Goal: Transaction & Acquisition: Purchase product/service

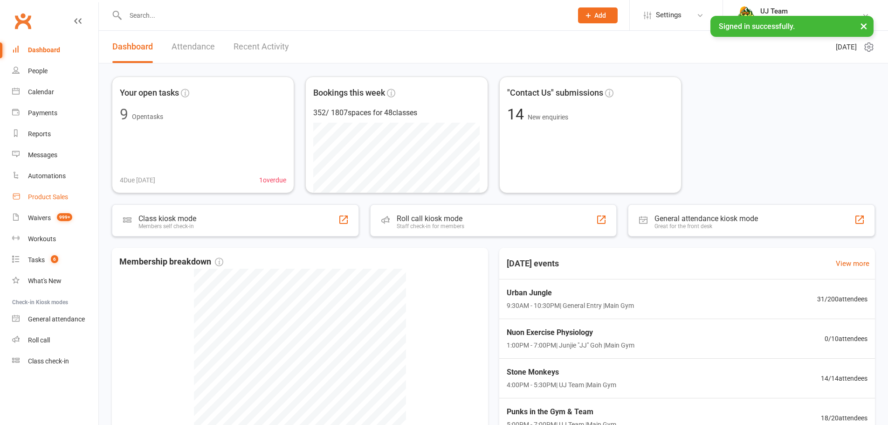
click at [60, 207] on link "Product Sales" at bounding box center [55, 197] width 86 height 21
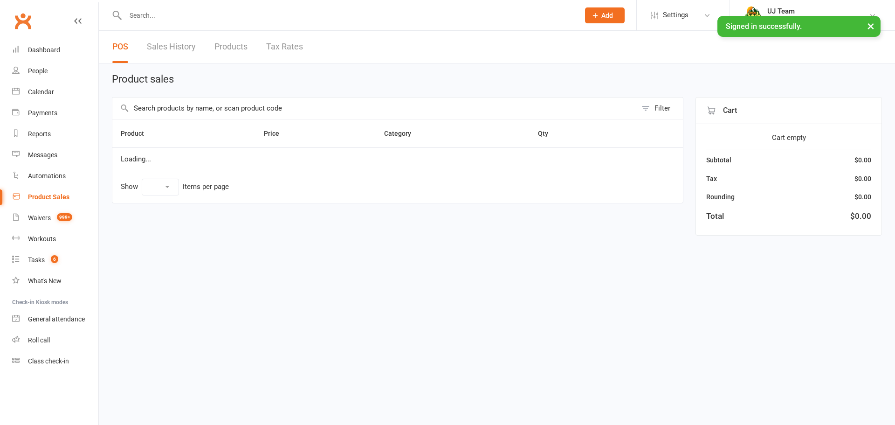
select select "10"
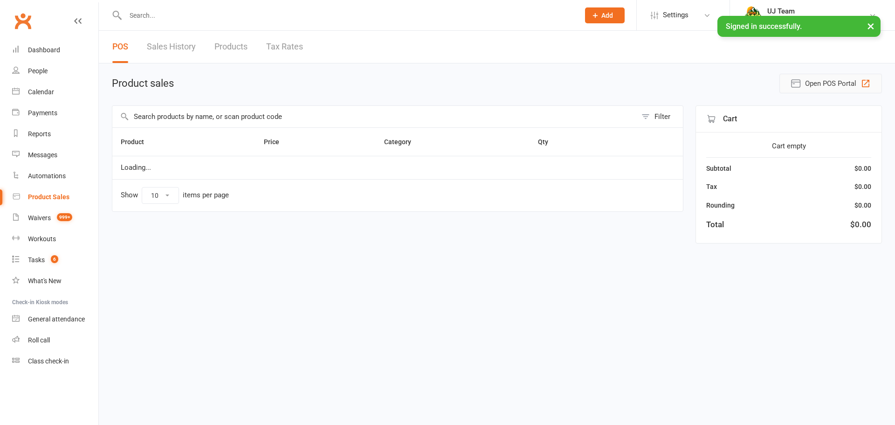
click at [841, 84] on span "Open POS Portal" at bounding box center [830, 83] width 51 height 11
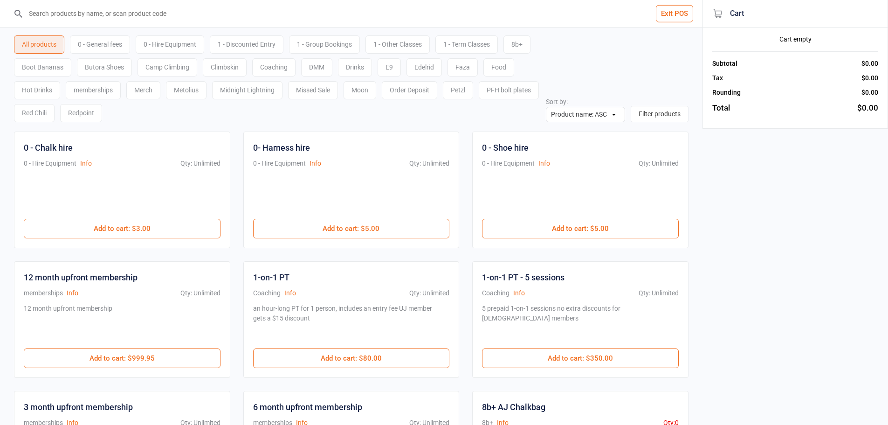
click at [106, 46] on div "0 - General fees" at bounding box center [100, 44] width 60 height 18
click at [62, 48] on div "All products" at bounding box center [39, 44] width 50 height 18
click at [100, 1] on input "search" at bounding box center [357, 13] width 666 height 27
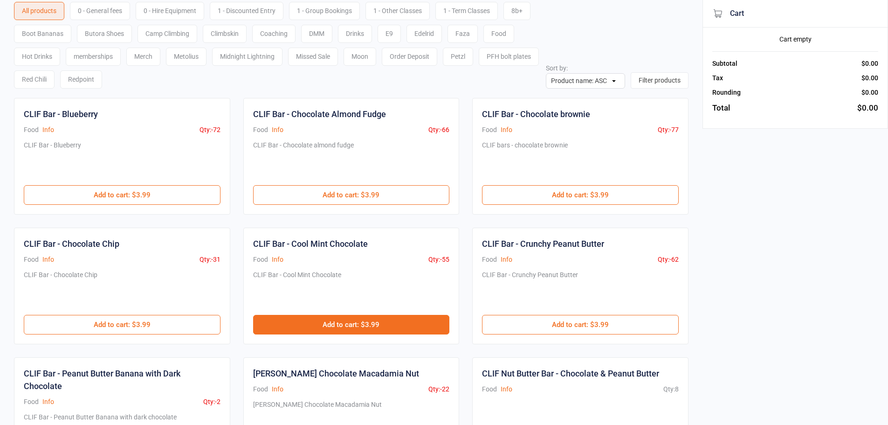
scroll to position [140, 0]
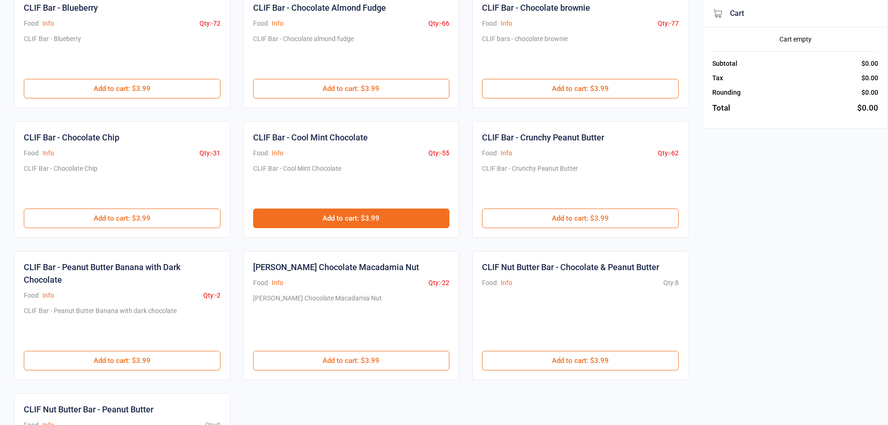
type input "clif"
click at [347, 221] on button "Add to cart : $3.99" at bounding box center [351, 218] width 197 height 20
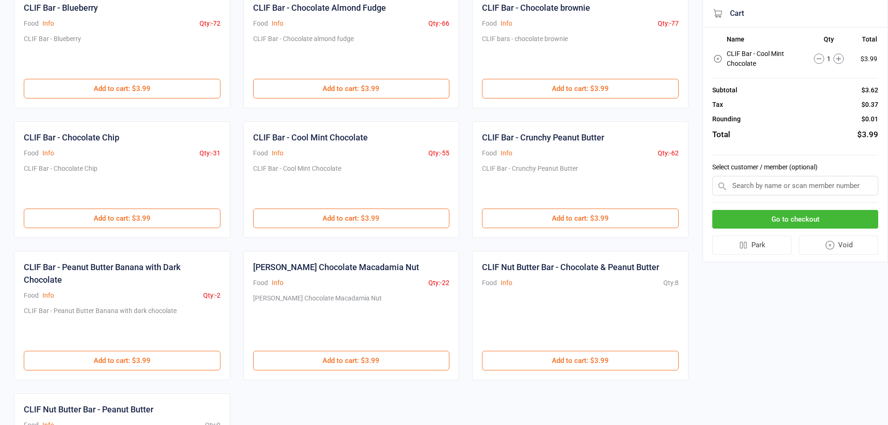
click at [807, 220] on button "Go to checkout" at bounding box center [796, 219] width 166 height 19
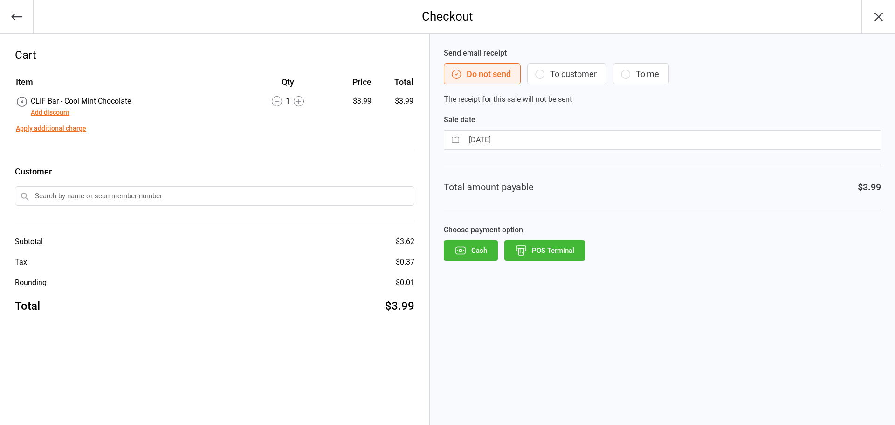
click at [56, 114] on button "Add discount" at bounding box center [50, 113] width 39 height 10
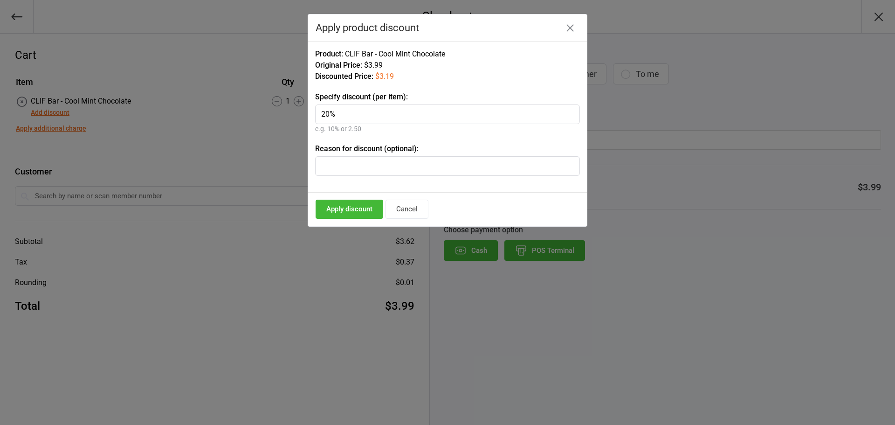
type input "20%"
click at [361, 204] on button "Apply discount" at bounding box center [350, 209] width 68 height 19
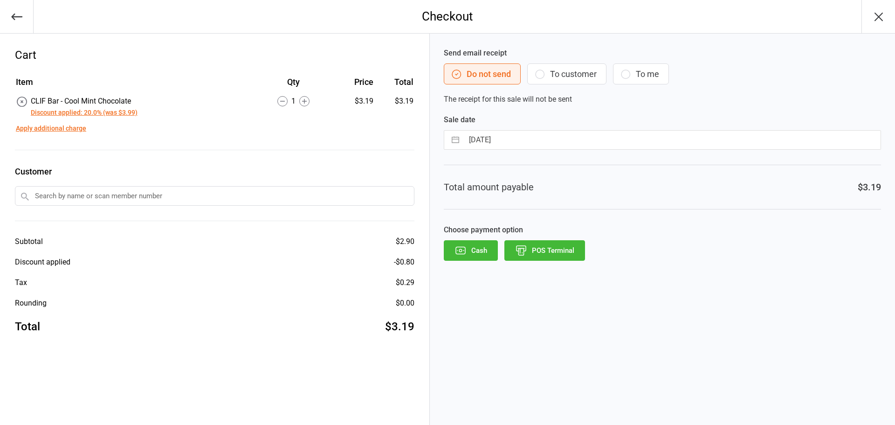
click at [473, 251] on button "Cash" at bounding box center [471, 250] width 54 height 21
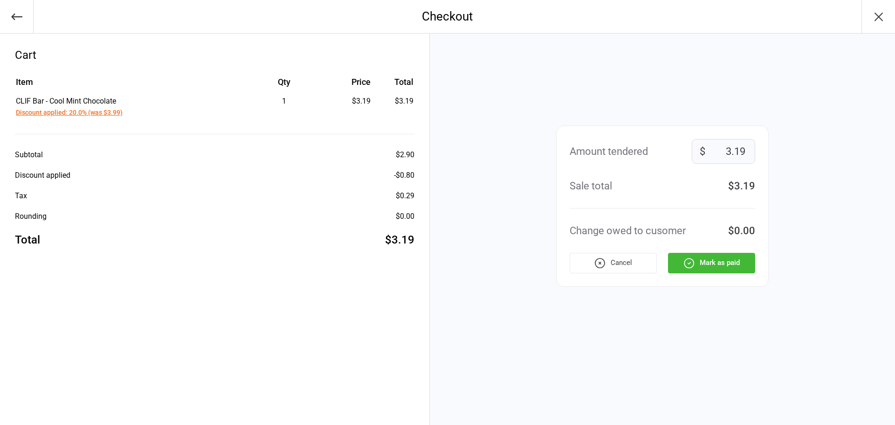
click at [714, 153] on input "3.19" at bounding box center [723, 151] width 63 height 25
type input "5"
click at [720, 262] on button "Mark as paid" at bounding box center [711, 263] width 87 height 21
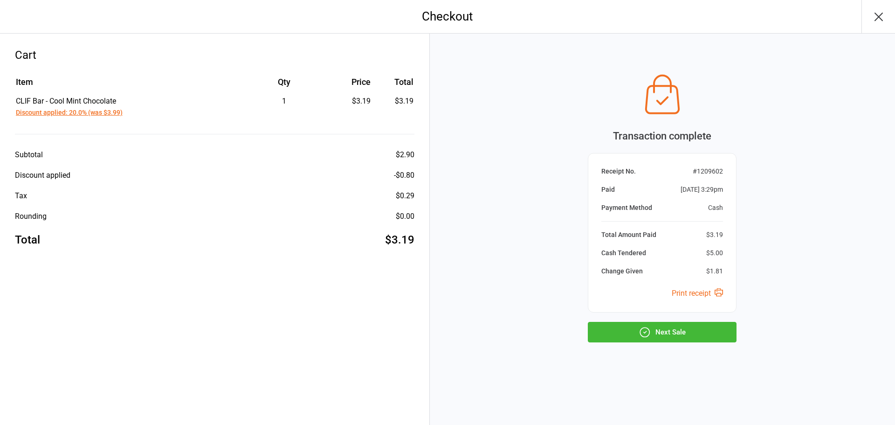
click at [672, 330] on button "Next Sale" at bounding box center [662, 332] width 149 height 21
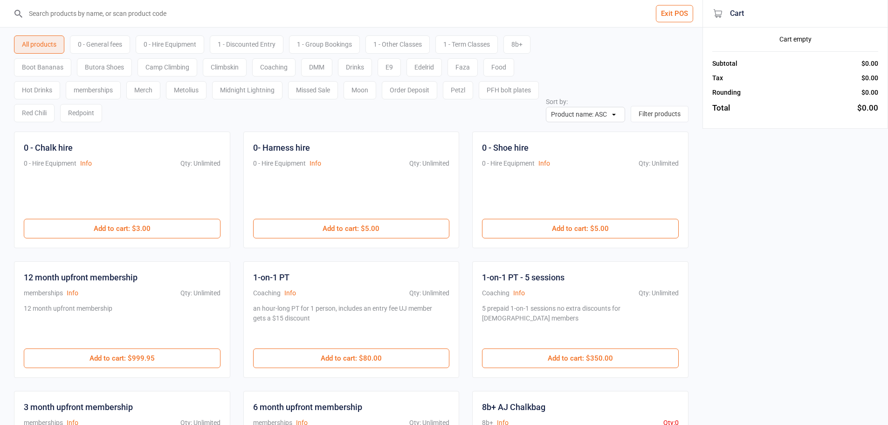
click at [616, 70] on div "All products 0 - General fees 0 - Hire Equipment 1 - Discounted Entry 1 - Group…" at bounding box center [351, 75] width 675 height 95
click at [614, 80] on div "All products 0 - General fees 0 - Hire Equipment 1 - Discounted Entry 1 - Group…" at bounding box center [351, 75] width 675 height 95
click at [196, 15] on input "search" at bounding box center [357, 13] width 666 height 27
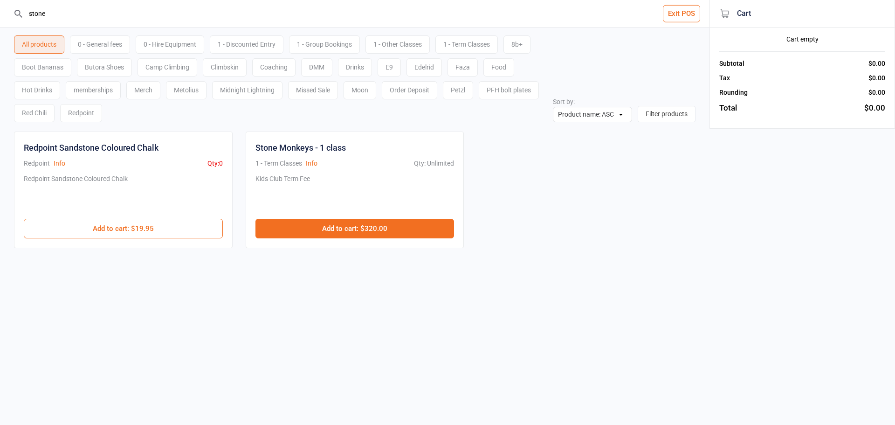
type input "stone"
click at [333, 230] on button "Add to cart : $320.00" at bounding box center [355, 229] width 199 height 20
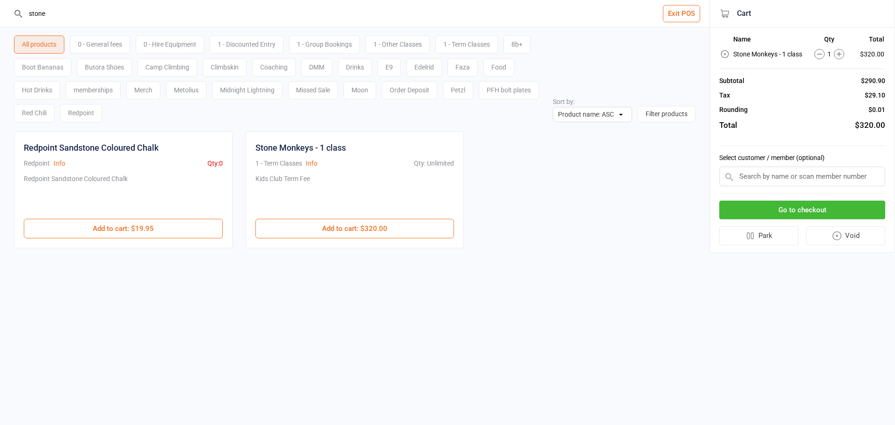
click at [771, 209] on button "Go to checkout" at bounding box center [803, 210] width 166 height 19
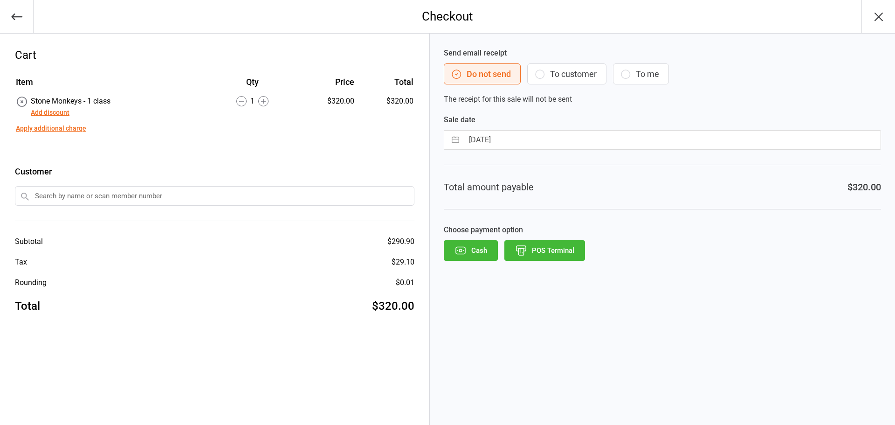
drag, startPoint x: 53, startPoint y: 196, endPoint x: 193, endPoint y: 211, distance: 140.2
click at [54, 196] on input "text" at bounding box center [215, 196] width 400 height 20
paste input "[PERSON_NAME]"
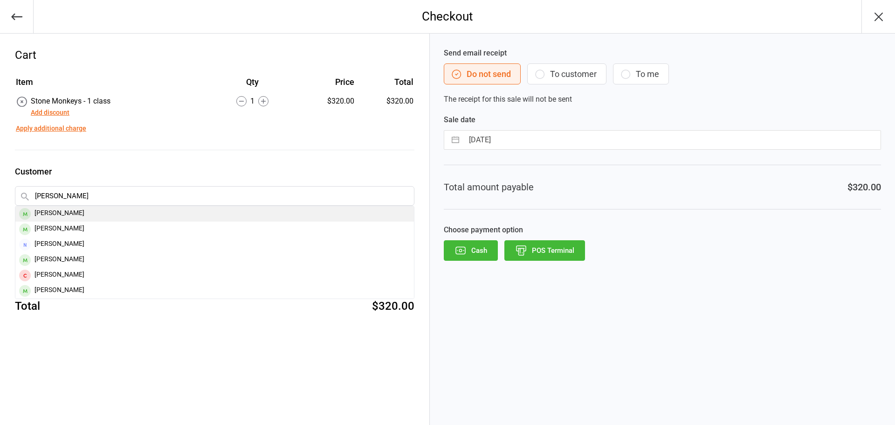
type input "[PERSON_NAME]"
click at [118, 210] on div "[PERSON_NAME]" at bounding box center [214, 213] width 399 height 15
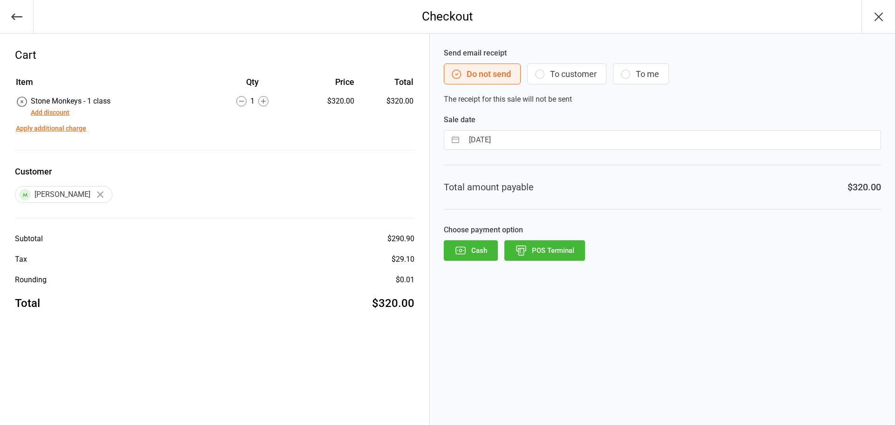
click at [566, 73] on button "To customer" at bounding box center [566, 73] width 79 height 21
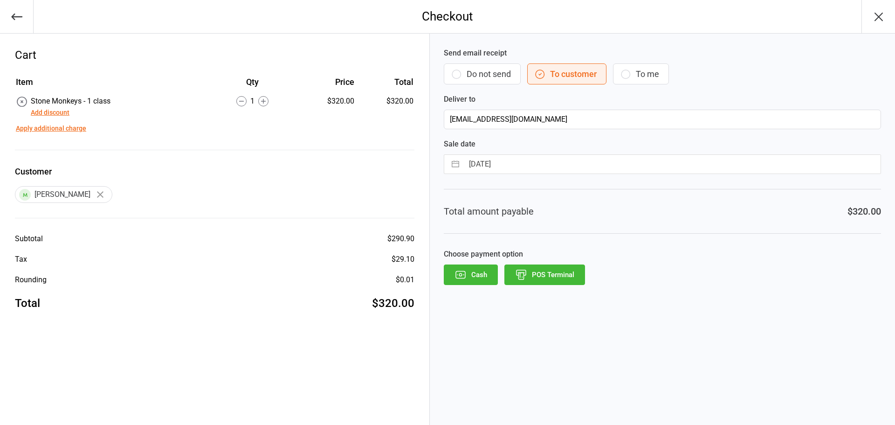
click at [551, 274] on button "POS Terminal" at bounding box center [545, 274] width 81 height 21
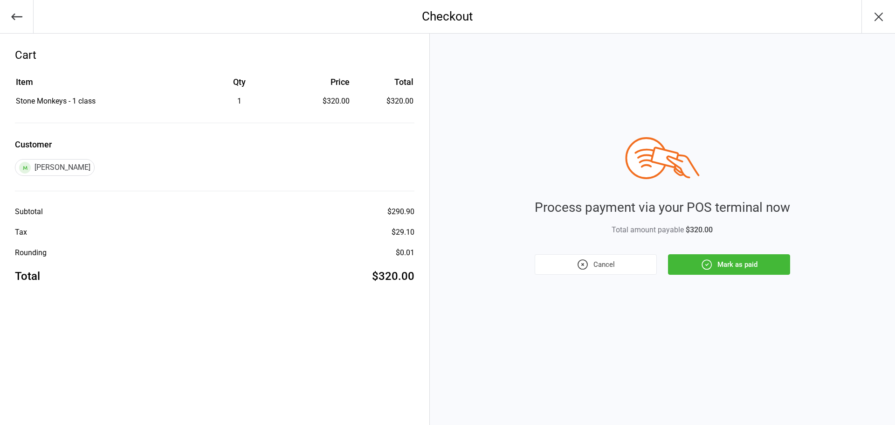
click at [723, 260] on button "Mark as paid" at bounding box center [729, 264] width 122 height 21
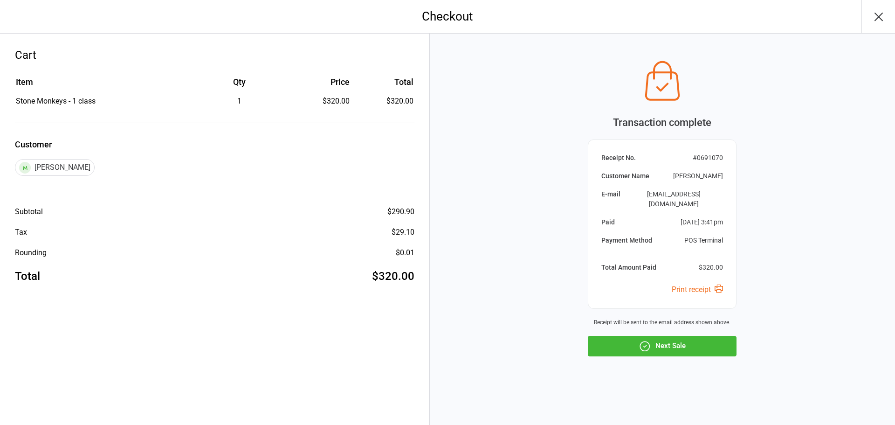
click at [640, 340] on icon "button" at bounding box center [645, 346] width 12 height 12
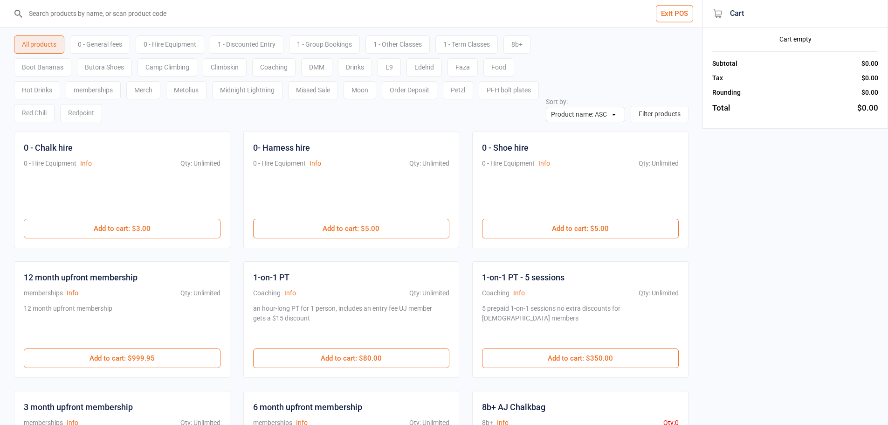
click at [229, 18] on input "search" at bounding box center [357, 13] width 666 height 27
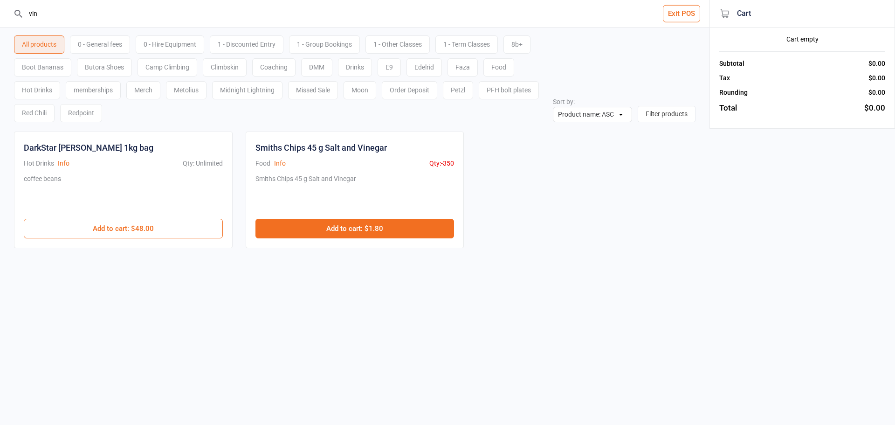
click at [327, 233] on button "Add to cart : $1.80" at bounding box center [355, 229] width 199 height 20
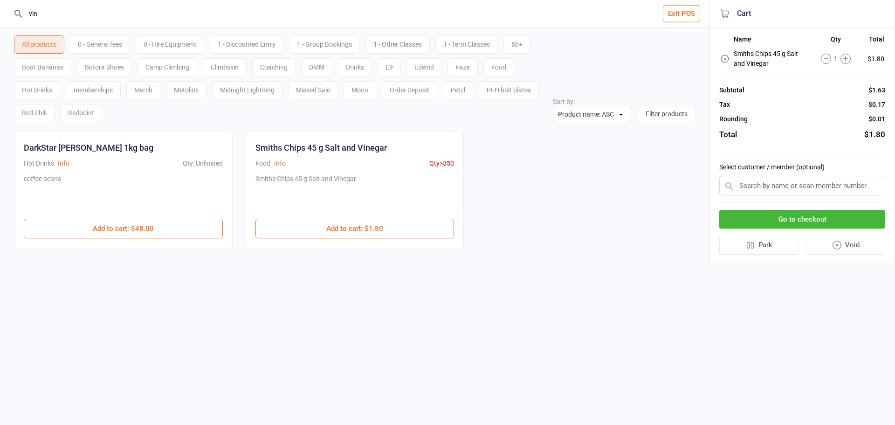
drag, startPoint x: 22, startPoint y: 10, endPoint x: 0, endPoint y: 8, distance: 22.0
click at [0, 8] on header "vin Exit POS" at bounding box center [355, 14] width 710 height 28
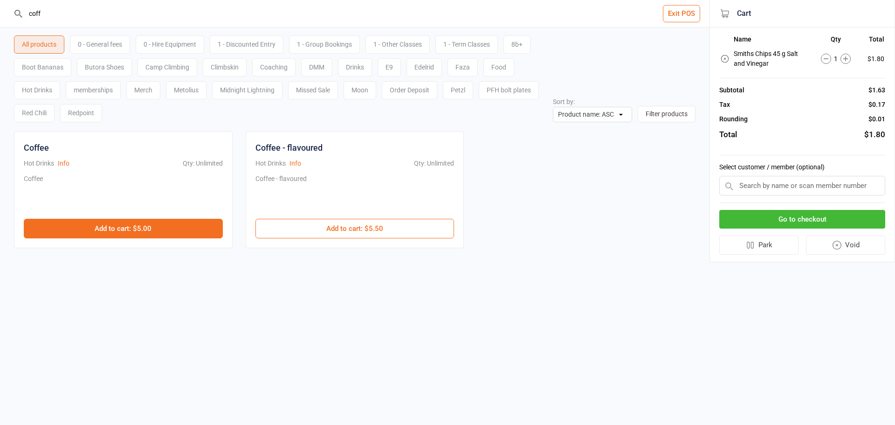
type input "coff"
click at [145, 221] on button "Add to cart : $5.00" at bounding box center [123, 229] width 199 height 20
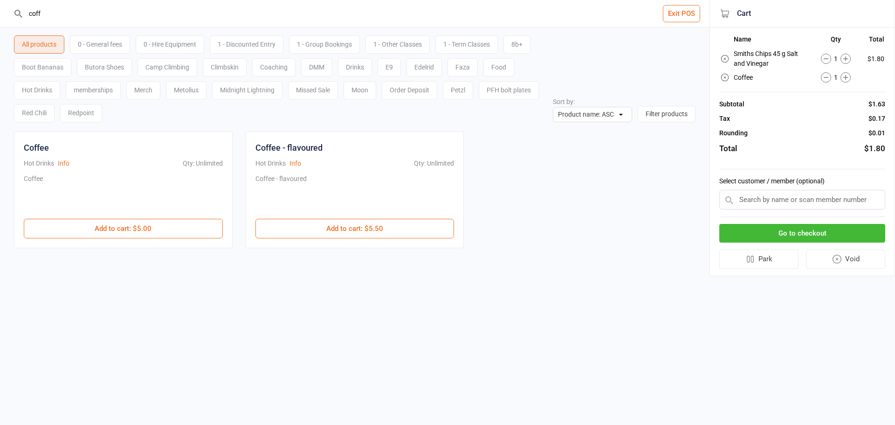
click at [821, 235] on button "Go to checkout" at bounding box center [803, 233] width 166 height 19
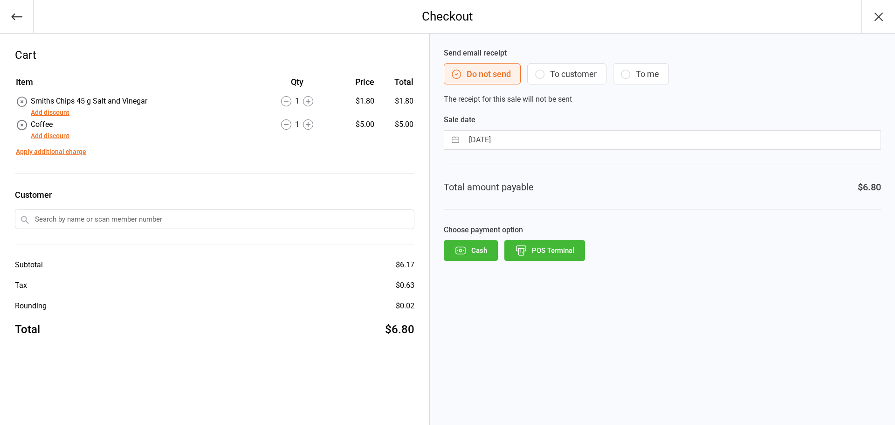
click at [552, 254] on button "POS Terminal" at bounding box center [545, 250] width 81 height 21
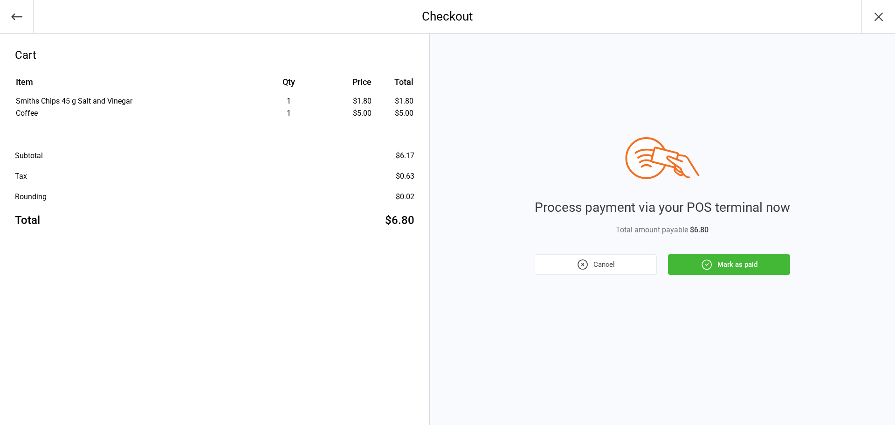
click at [763, 264] on button "Mark as paid" at bounding box center [729, 264] width 122 height 21
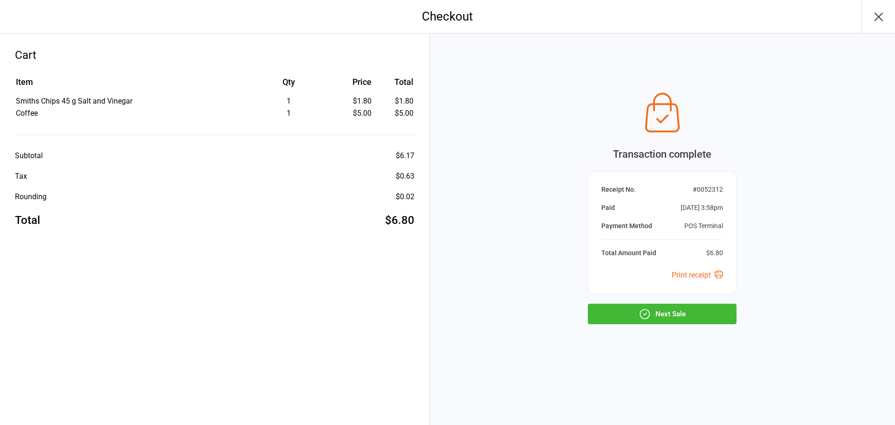
click at [707, 317] on button "Next Sale" at bounding box center [662, 314] width 149 height 21
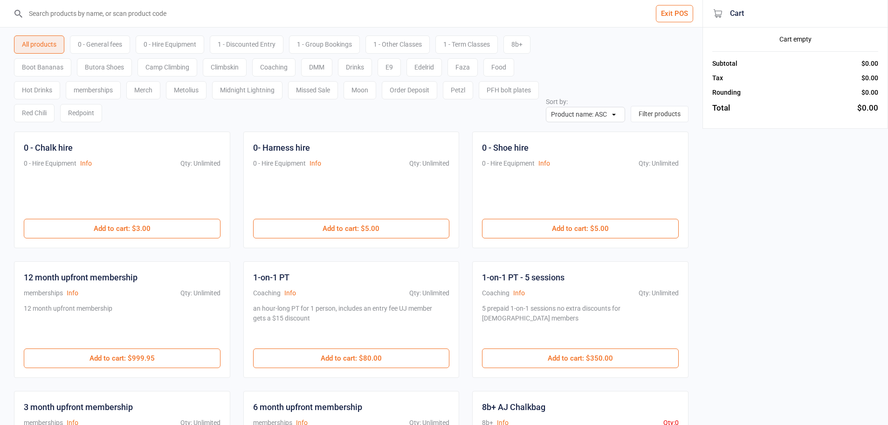
click at [196, 15] on input "search" at bounding box center [357, 13] width 666 height 27
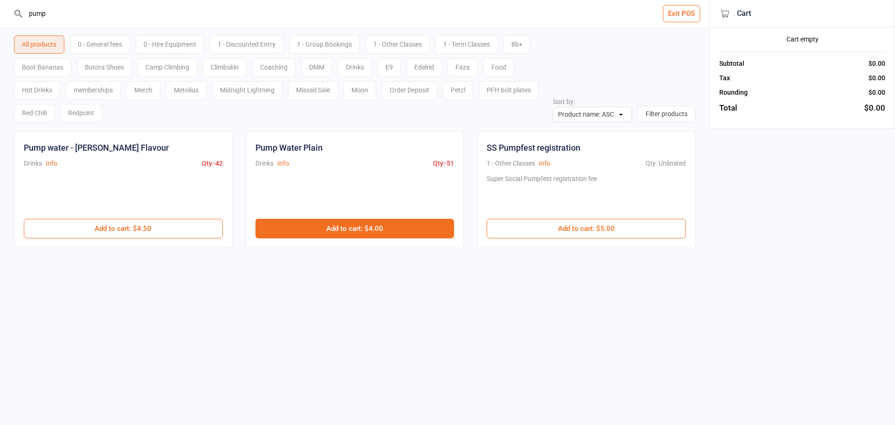
type input "pump"
click at [361, 229] on button "Add to cart : $4.00" at bounding box center [355, 229] width 199 height 20
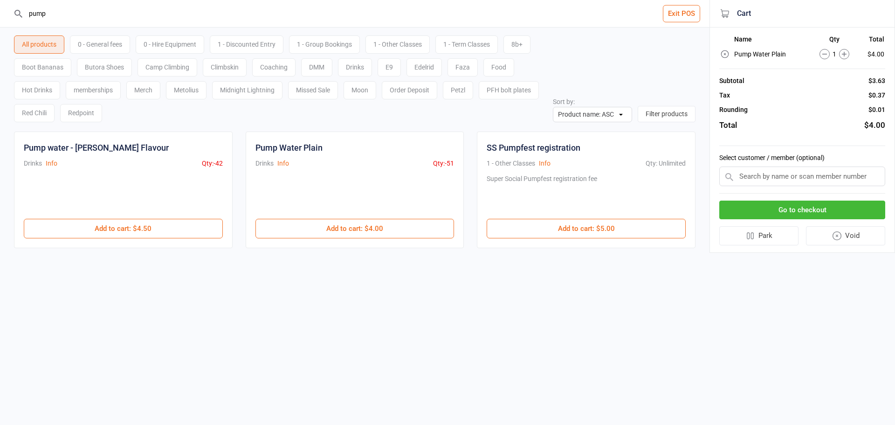
click at [806, 210] on button "Go to checkout" at bounding box center [803, 210] width 166 height 19
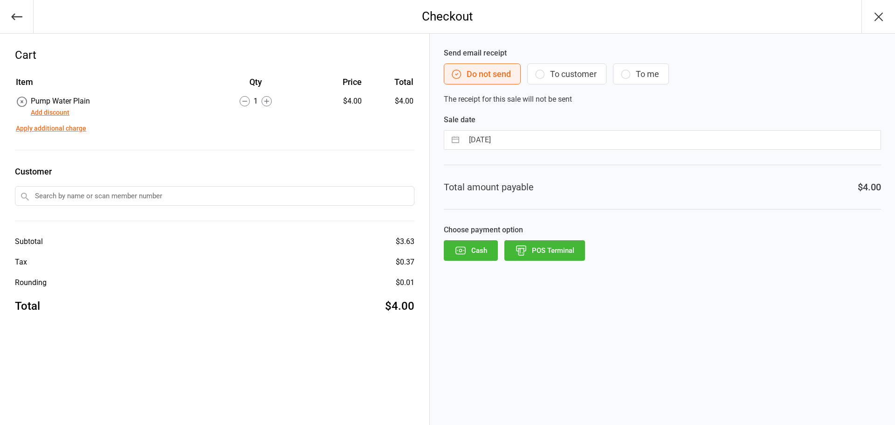
click at [551, 249] on button "POS Terminal" at bounding box center [545, 250] width 81 height 21
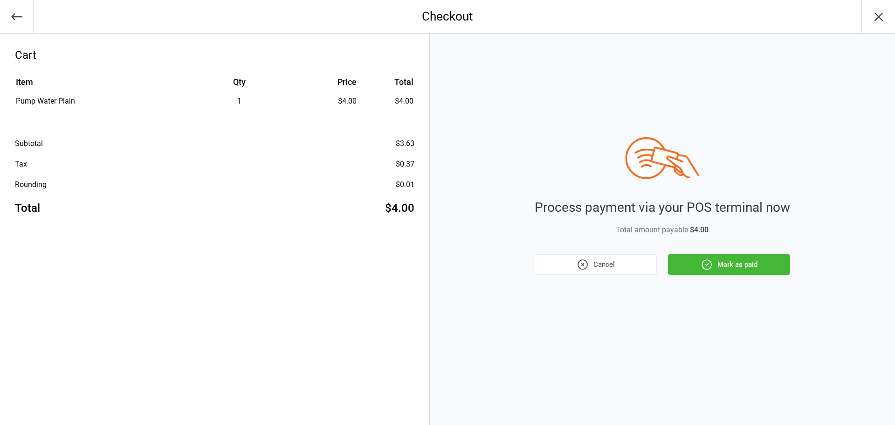
click at [726, 261] on button "Mark as paid" at bounding box center [729, 264] width 122 height 21
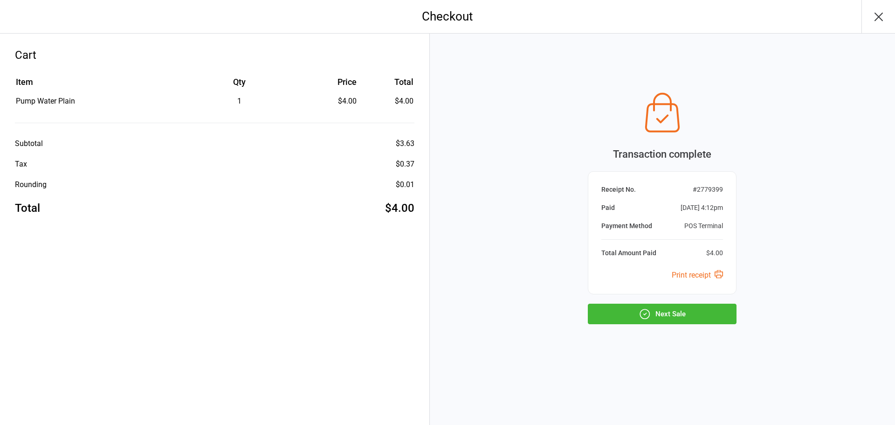
click at [647, 319] on icon "button" at bounding box center [645, 314] width 12 height 12
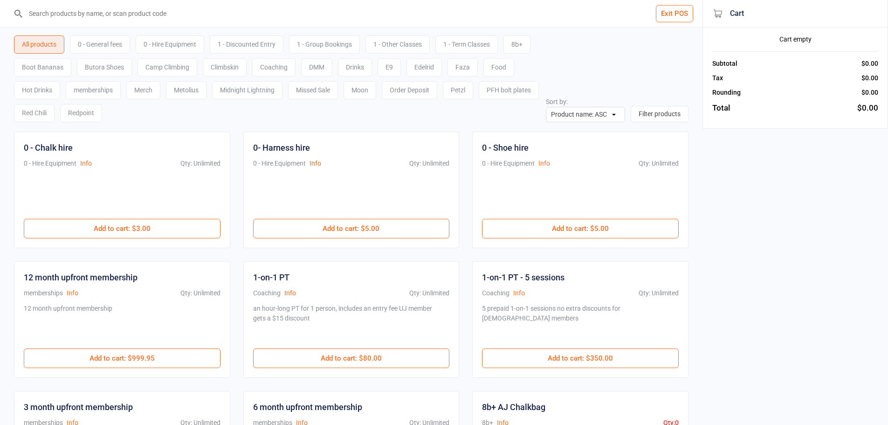
click at [132, 13] on input "search" at bounding box center [357, 13] width 666 height 27
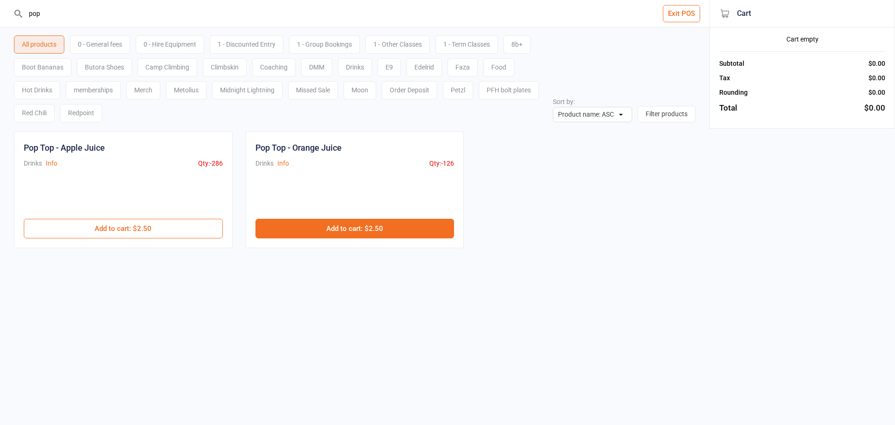
type input "pop"
click at [351, 232] on button "Add to cart : $2.50" at bounding box center [355, 229] width 199 height 20
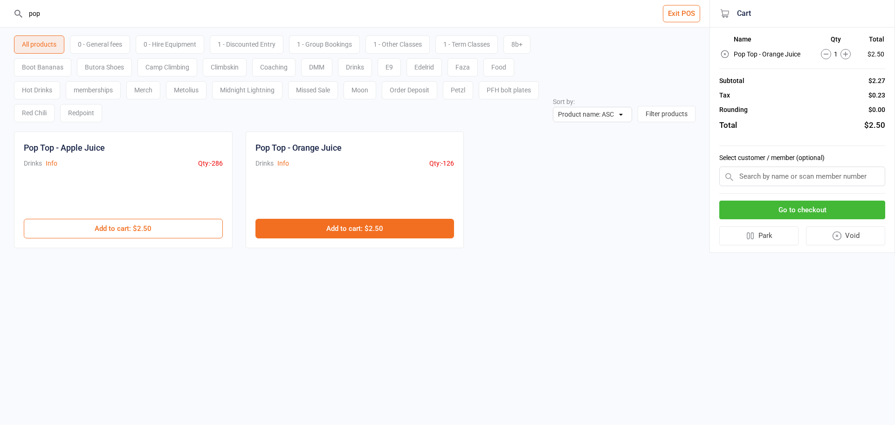
click at [351, 232] on button "Add to cart : $2.50" at bounding box center [355, 229] width 199 height 20
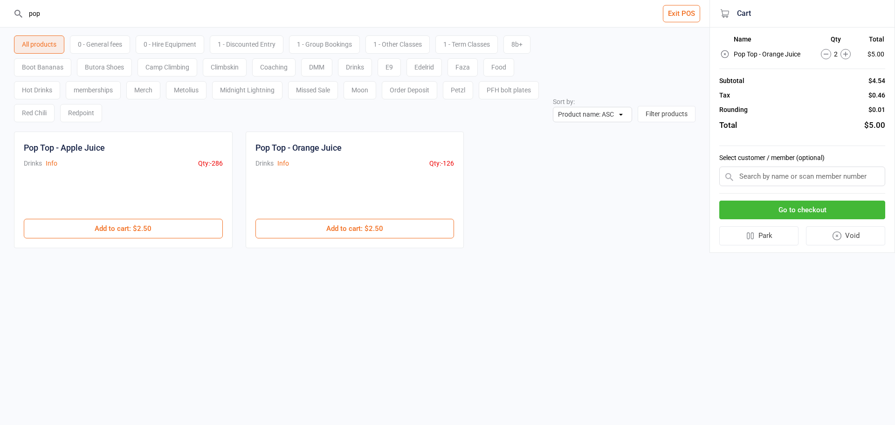
click at [835, 213] on button "Go to checkout" at bounding box center [803, 210] width 166 height 19
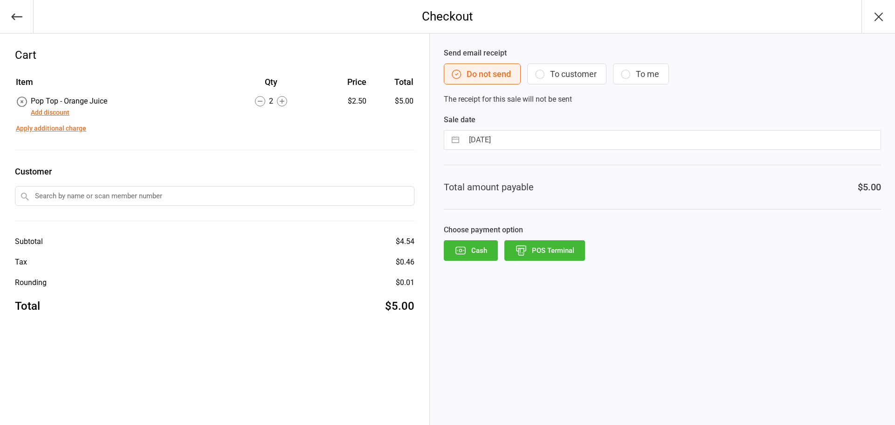
click at [475, 247] on button "Cash" at bounding box center [471, 250] width 54 height 21
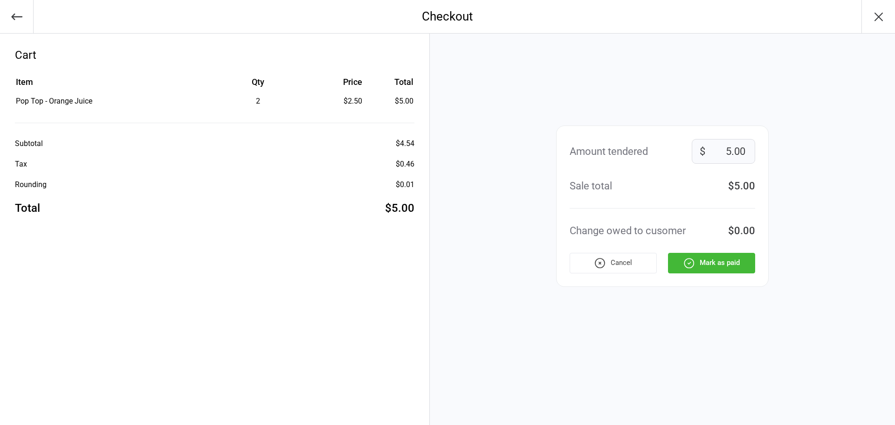
click at [712, 261] on button "Mark as paid" at bounding box center [711, 263] width 87 height 21
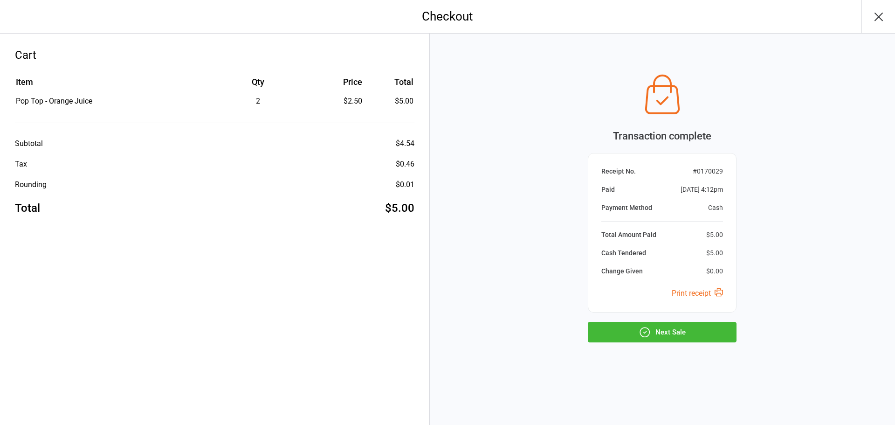
click at [656, 332] on button "Next Sale" at bounding box center [662, 332] width 149 height 21
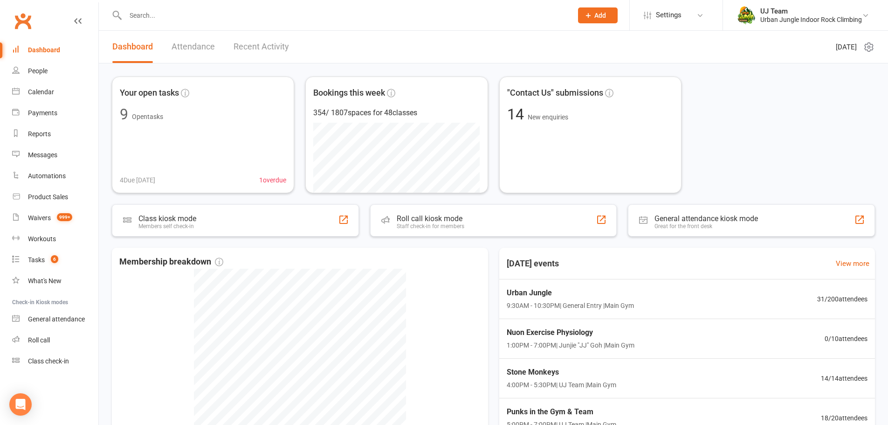
click at [753, 133] on div "Your open tasks 9 Open tasks 4 Due today 1 overdue Bookings this week 354 / 180…" at bounding box center [493, 134] width 763 height 117
drag, startPoint x: 46, startPoint y: 91, endPoint x: 134, endPoint y: 104, distance: 88.5
click at [46, 91] on div "Calendar" at bounding box center [41, 91] width 26 height 7
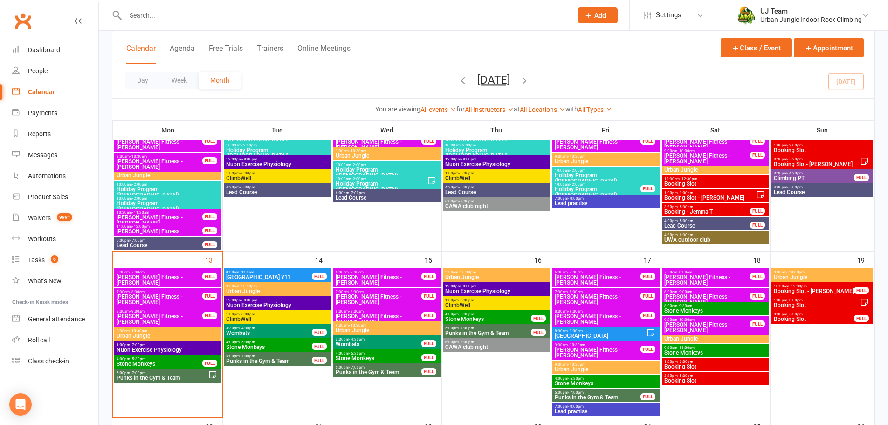
scroll to position [280, 0]
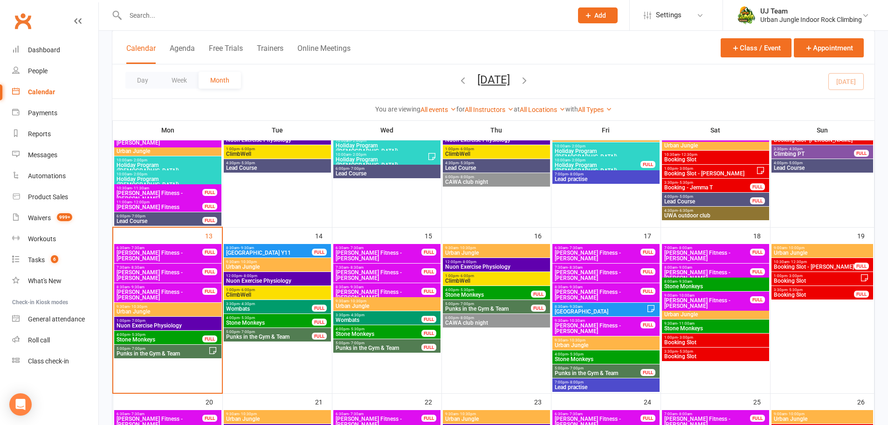
click at [175, 340] on span "Stone Monkeys" at bounding box center [159, 340] width 87 height 6
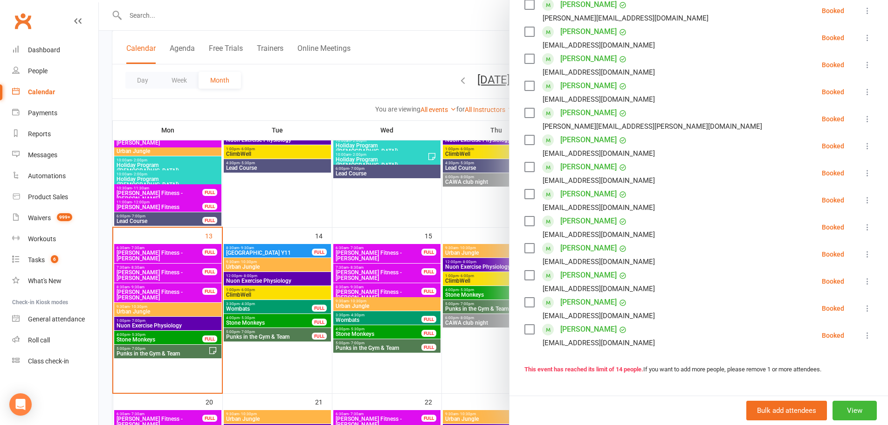
scroll to position [81, 0]
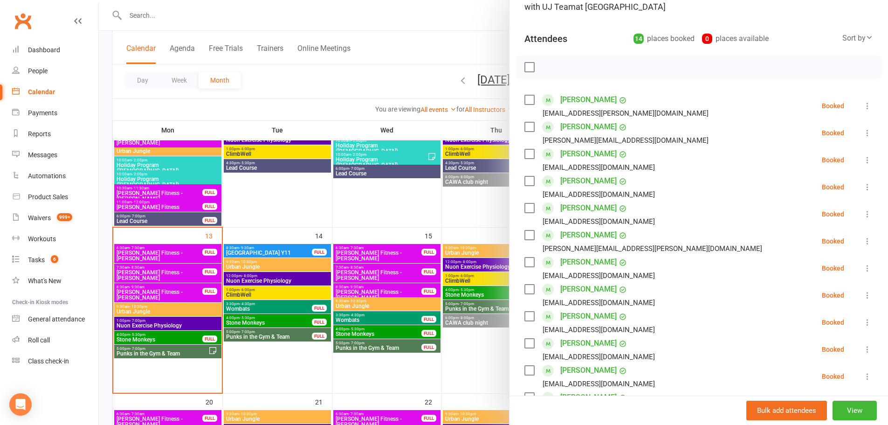
click at [843, 38] on div "Sort by" at bounding box center [858, 38] width 31 height 12
click at [795, 97] on link "Booking created" at bounding box center [827, 95] width 92 height 19
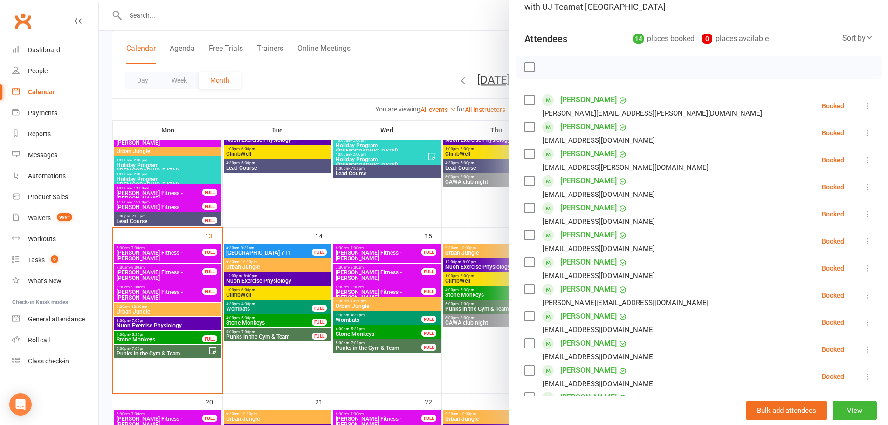
scroll to position [268, 0]
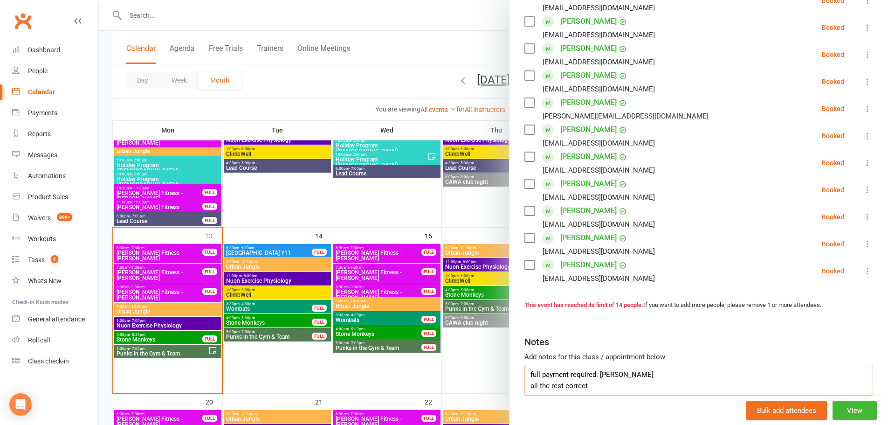
click at [669, 366] on textarea "full payment required: Laila Siddiqui all the rest correct" at bounding box center [699, 380] width 349 height 31
type textarea "all the rest correct"
click at [582, 263] on link "[PERSON_NAME]" at bounding box center [589, 264] width 56 height 15
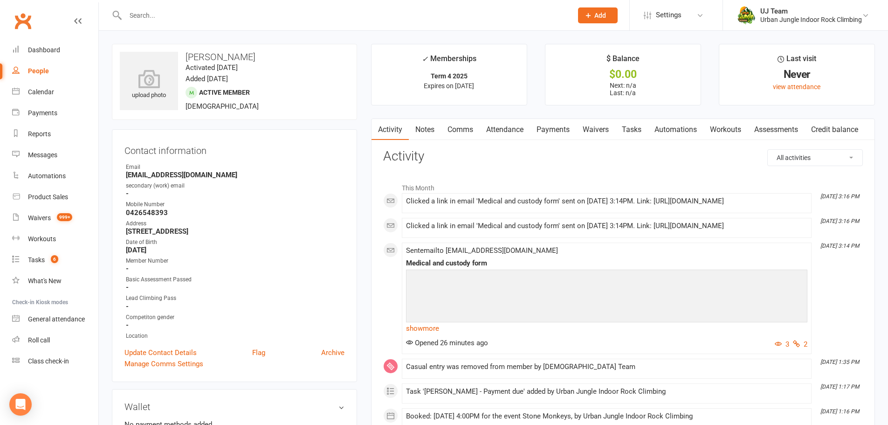
click at [603, 129] on link "Waivers" at bounding box center [595, 129] width 39 height 21
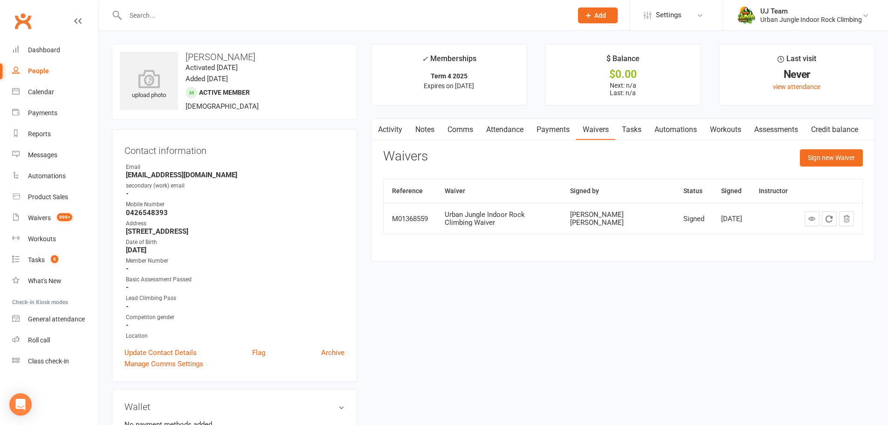
drag, startPoint x: 183, startPoint y: 57, endPoint x: 273, endPoint y: 54, distance: 89.6
click at [273, 54] on h3 "[PERSON_NAME]" at bounding box center [234, 57] width 229 height 10
copy h3 "[PERSON_NAME]"
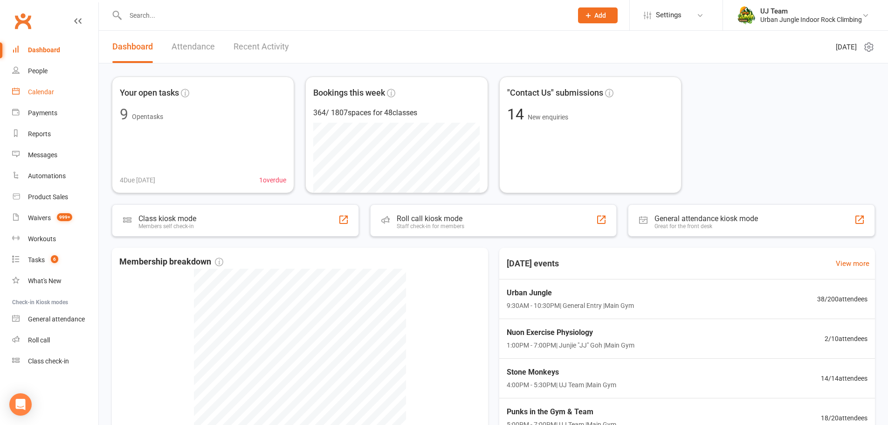
click at [42, 90] on div "Calendar" at bounding box center [41, 91] width 26 height 7
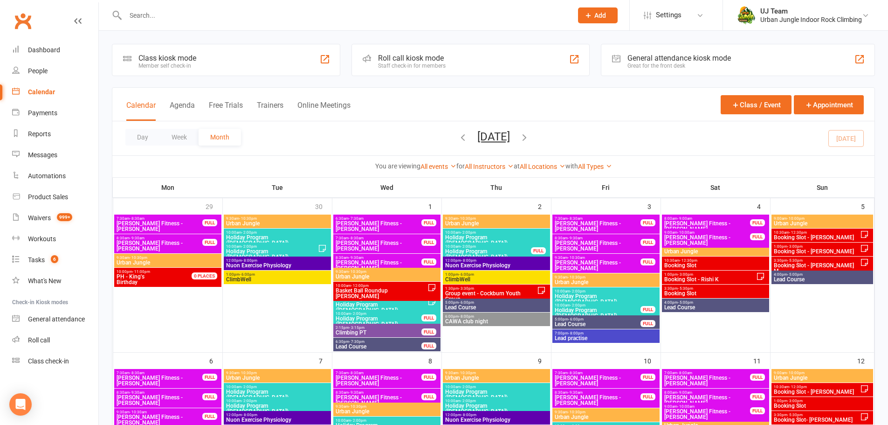
click at [530, 139] on icon "button" at bounding box center [525, 137] width 10 height 10
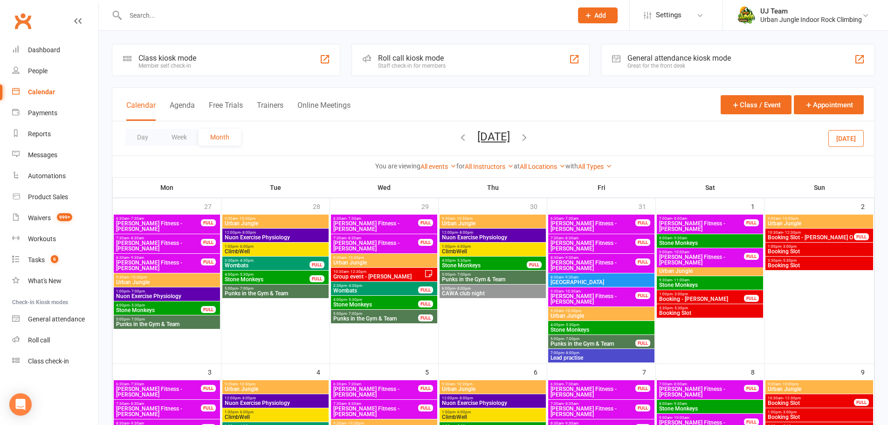
click at [458, 135] on icon "button" at bounding box center [463, 137] width 10 height 10
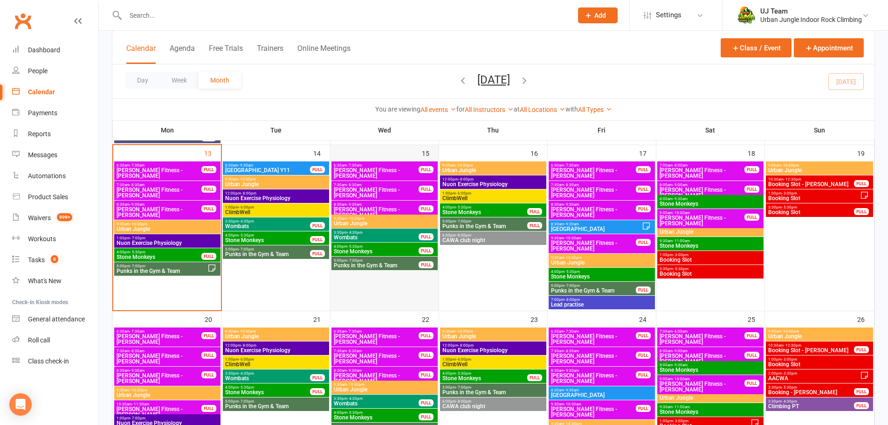
scroll to position [373, 0]
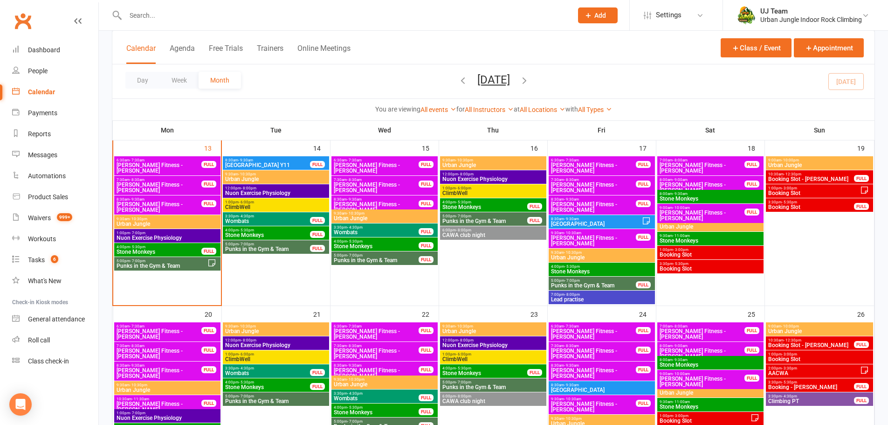
click at [178, 266] on span "Punks in the Gym & Team" at bounding box center [161, 266] width 91 height 6
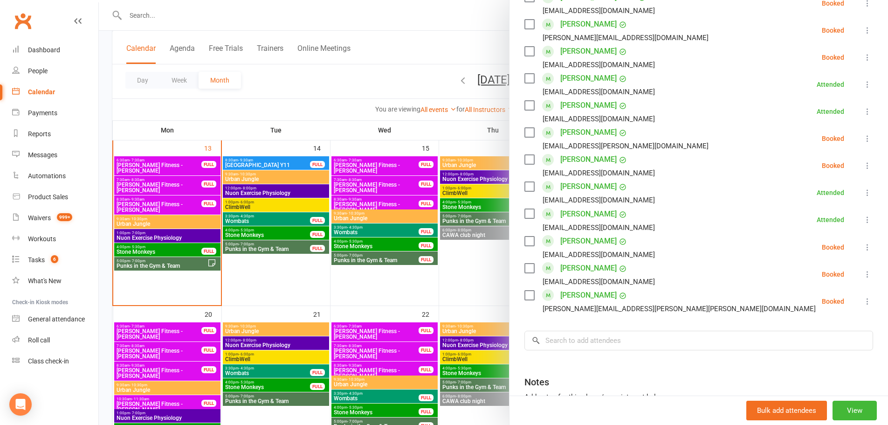
click at [373, 81] on div at bounding box center [494, 212] width 790 height 425
